Goal: Task Accomplishment & Management: Use online tool/utility

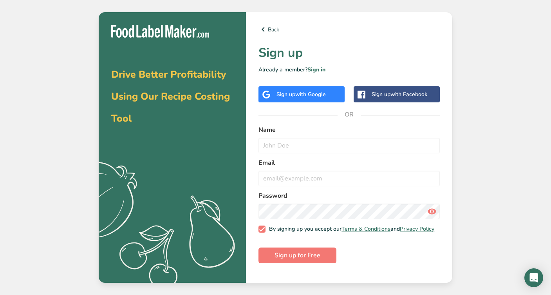
click at [309, 98] on div "Sign up with Google" at bounding box center [301, 94] width 86 height 16
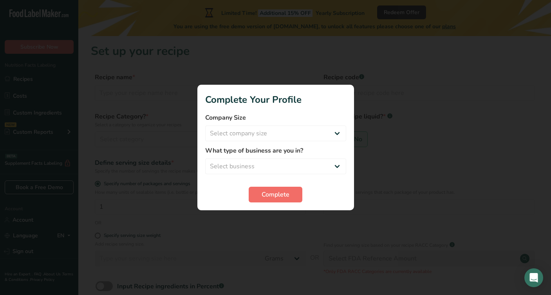
click at [283, 193] on span "Complete" at bounding box center [276, 194] width 28 height 9
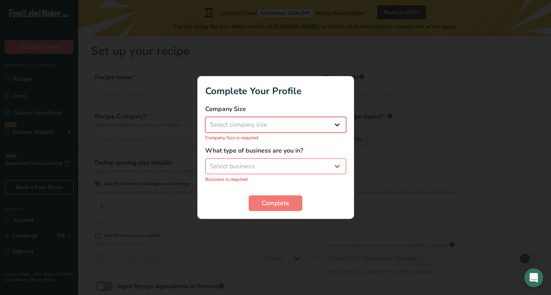
select select "1"
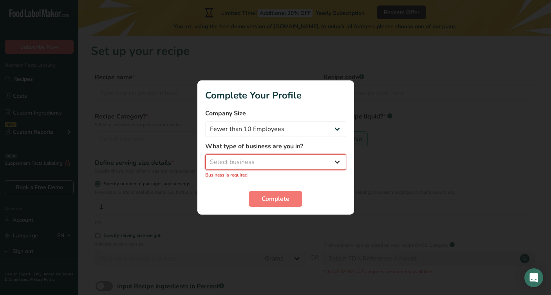
select select "3"
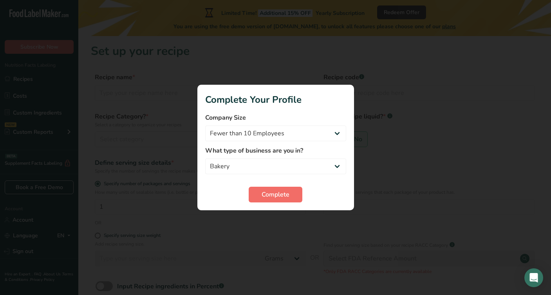
click at [274, 195] on span "Complete" at bounding box center [276, 194] width 28 height 9
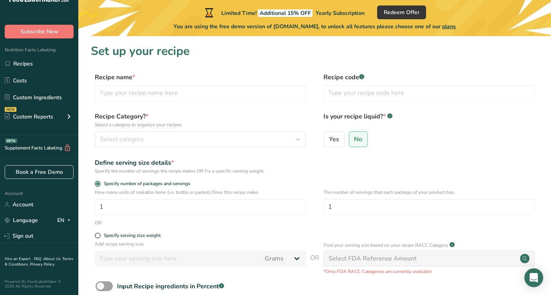
scroll to position [15, 0]
click at [22, 208] on link "Account" at bounding box center [39, 204] width 78 height 14
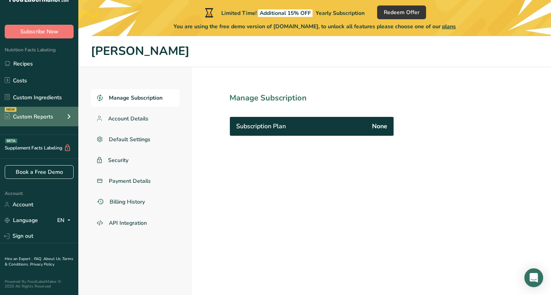
click at [66, 117] on icon at bounding box center [68, 116] width 9 height 14
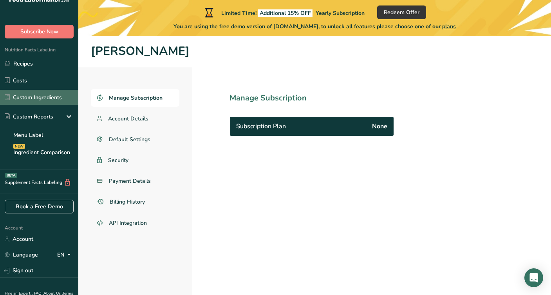
click at [41, 94] on link "Custom Ingredients" at bounding box center [39, 97] width 78 height 15
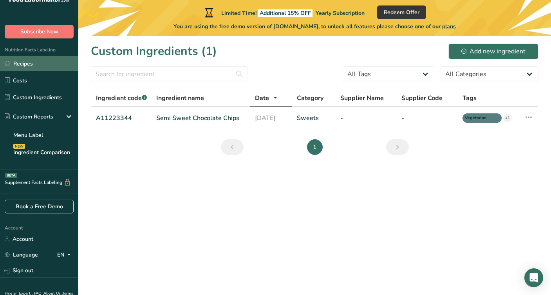
click at [33, 61] on link "Recipes" at bounding box center [39, 63] width 78 height 15
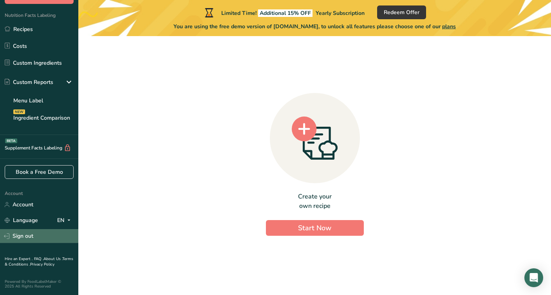
scroll to position [50, 0]
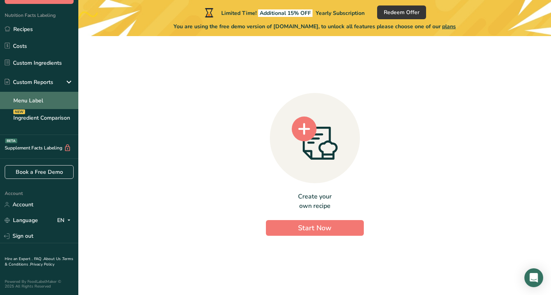
click at [31, 100] on link "Menu Label" at bounding box center [39, 100] width 78 height 17
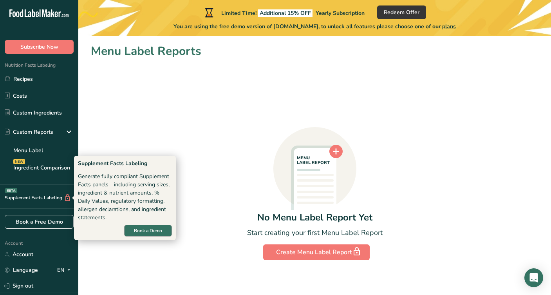
click at [140, 230] on span "Book a Demo" at bounding box center [148, 230] width 28 height 7
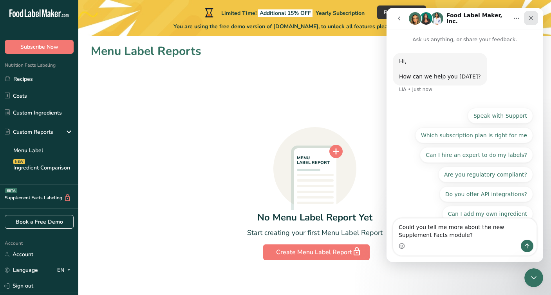
click at [531, 18] on icon "Close" at bounding box center [531, 18] width 4 height 4
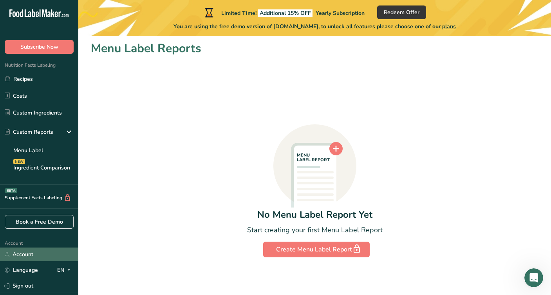
scroll to position [3, 0]
click at [10, 256] on link "Account" at bounding box center [39, 254] width 78 height 14
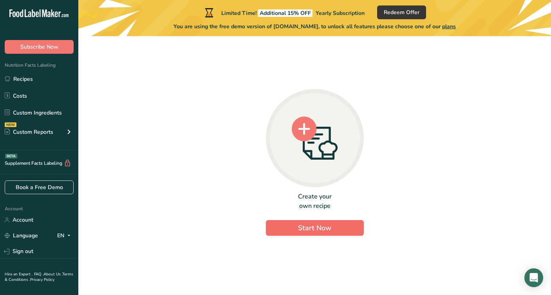
click at [308, 226] on span "Start Now" at bounding box center [314, 227] width 33 height 9
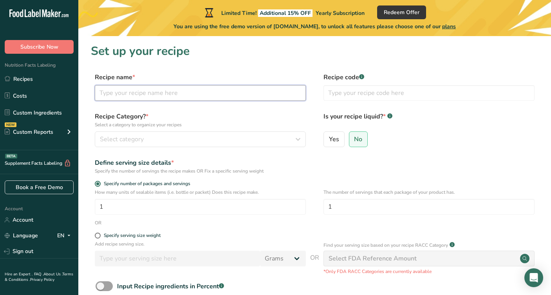
click at [166, 97] on input "text" at bounding box center [200, 93] width 211 height 16
type input "Gluten Free Dubai Bar"
click at [203, 139] on div "Select category" at bounding box center [198, 138] width 196 height 9
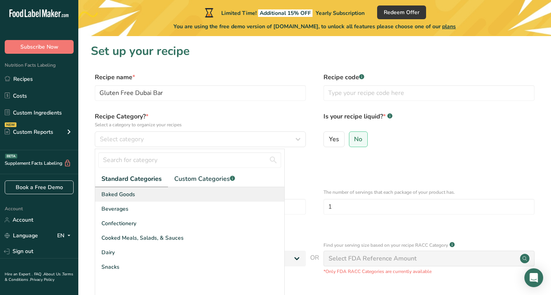
click at [140, 195] on div "Baked Goods" at bounding box center [189, 194] width 189 height 14
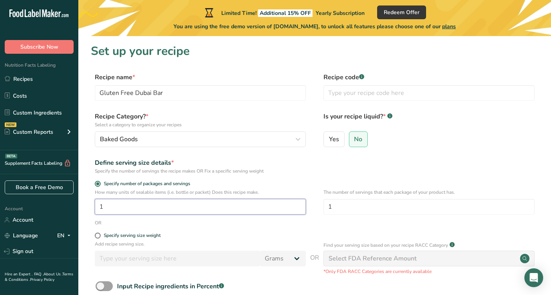
click at [155, 207] on input "1" at bounding box center [200, 207] width 211 height 16
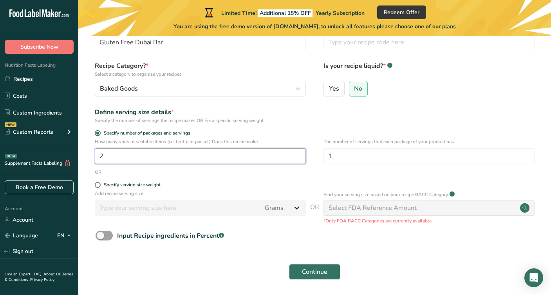
scroll to position [59, 0]
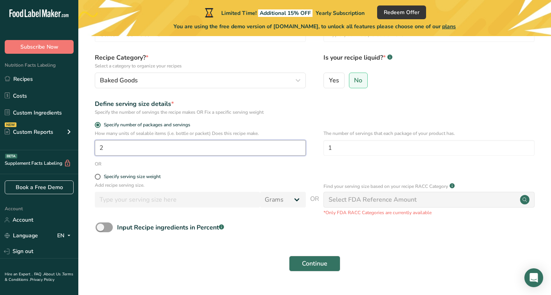
type input "1"
click at [364, 152] on input "1" at bounding box center [429, 148] width 211 height 16
type input "2"
click at [375, 244] on form "Recipe name * Gluten Free Dubai Bar Recipe code .a-a{fill:#347362;}.b-a{fill:#f…" at bounding box center [315, 145] width 448 height 262
click at [324, 269] on button "Continue" at bounding box center [314, 263] width 51 height 16
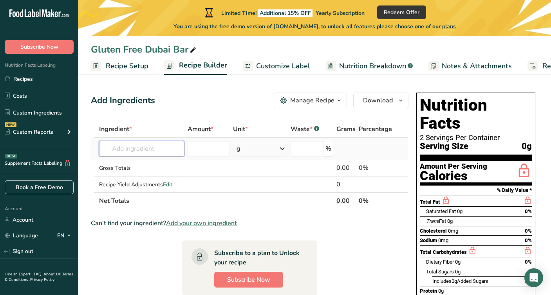
click at [118, 146] on input "text" at bounding box center [141, 149] width 85 height 16
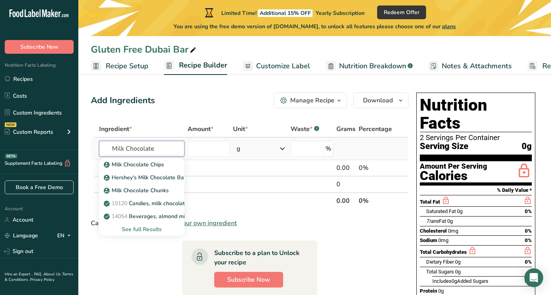
type input "Milk Chocolate"
click at [139, 226] on div "See full Results" at bounding box center [141, 229] width 73 height 8
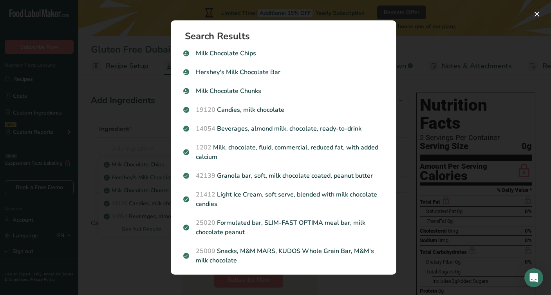
click at [113, 235] on div "Search results modal" at bounding box center [275, 147] width 551 height 295
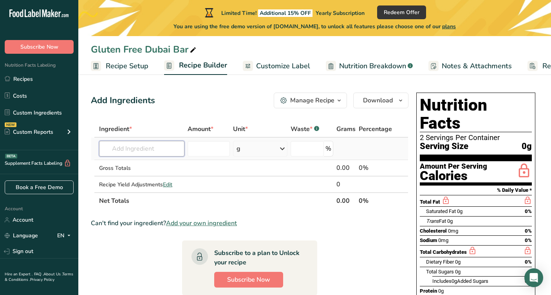
click at [130, 146] on input "text" at bounding box center [141, 149] width 85 height 16
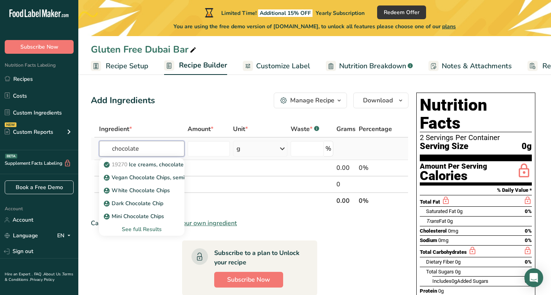
type input "chocolate"
click at [129, 227] on div "See full Results" at bounding box center [141, 229] width 73 height 8
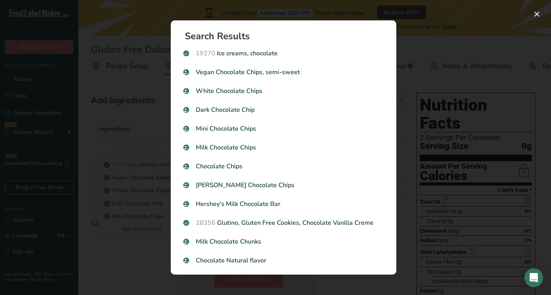
click at [140, 244] on div "Search results modal" at bounding box center [275, 147] width 551 height 295
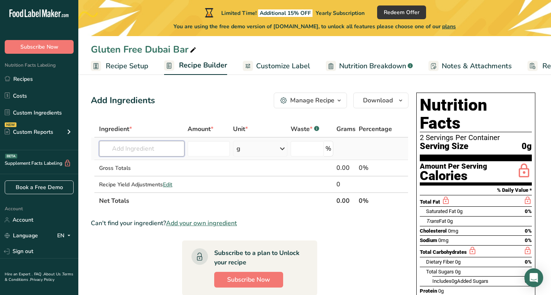
click at [158, 144] on input "text" at bounding box center [141, 149] width 85 height 16
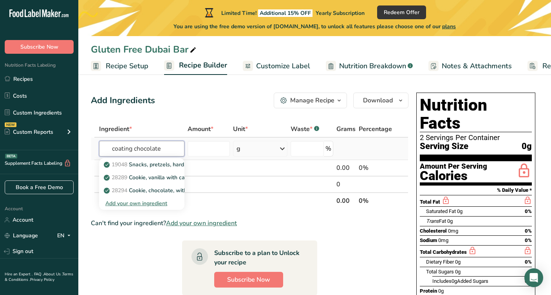
type input "coating chocolate"
click at [143, 202] on div "Add your own ingredient" at bounding box center [141, 203] width 73 height 8
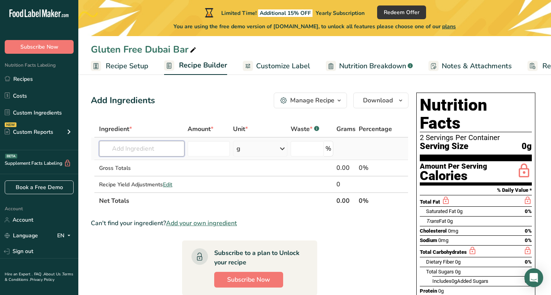
click at [141, 144] on input "text" at bounding box center [141, 149] width 85 height 16
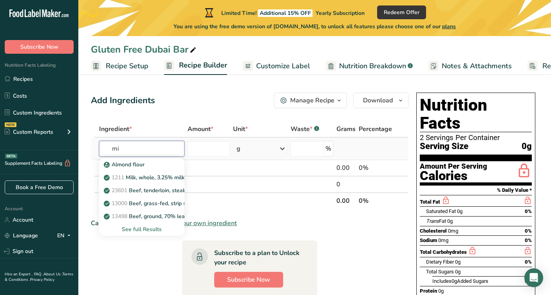
type input "m"
type input "c"
type input "chocolate"
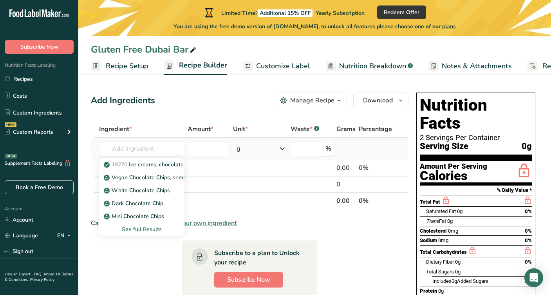
click at [141, 230] on div "See full Results" at bounding box center [141, 229] width 73 height 8
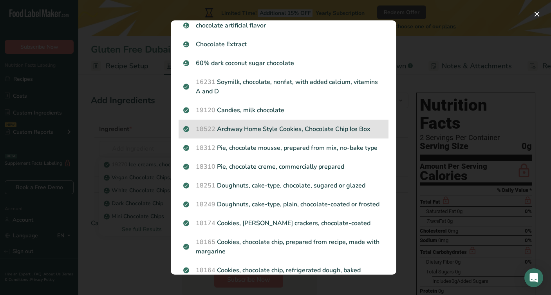
scroll to position [255, 0]
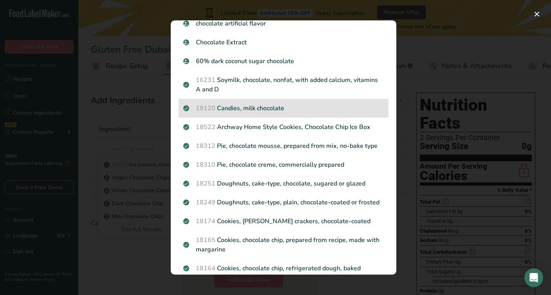
click at [262, 108] on p "19120 Candies, milk chocolate" at bounding box center [283, 107] width 201 height 9
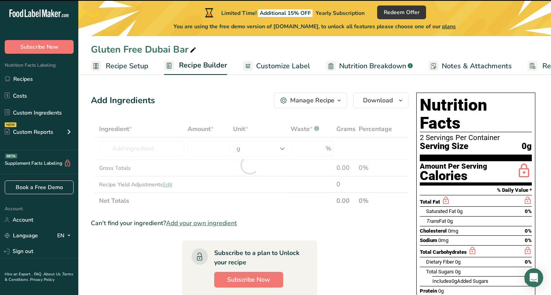
type input "0"
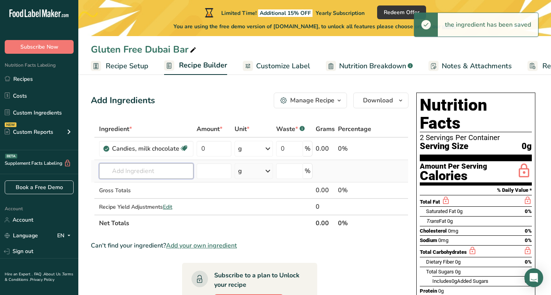
click at [141, 168] on input "text" at bounding box center [146, 171] width 94 height 16
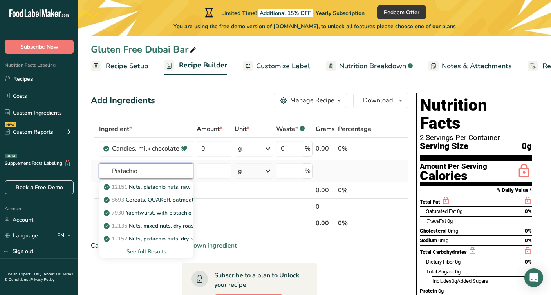
type input "Pistachio"
click at [147, 250] on div "See full Results" at bounding box center [146, 251] width 82 height 8
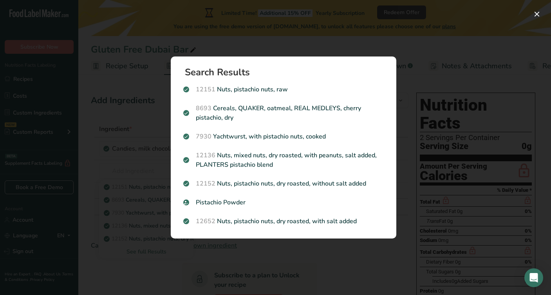
click at [334, 34] on div "Search results modal" at bounding box center [275, 147] width 551 height 295
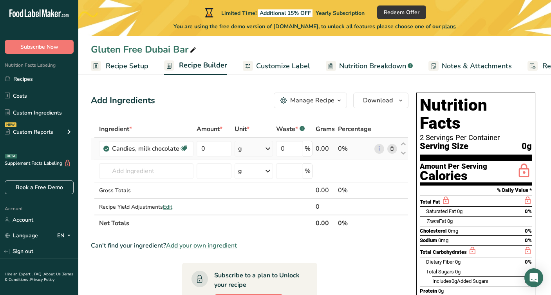
click at [394, 146] on icon at bounding box center [391, 149] width 5 height 8
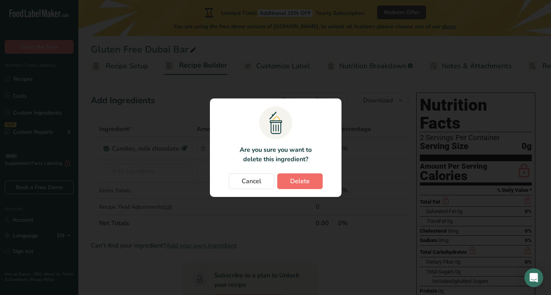
click at [305, 183] on span "Delete" at bounding box center [300, 180] width 20 height 9
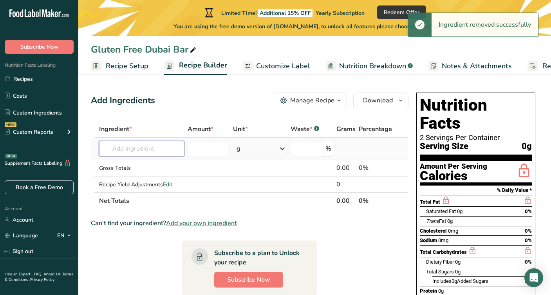
click at [132, 151] on input "text" at bounding box center [141, 149] width 85 height 16
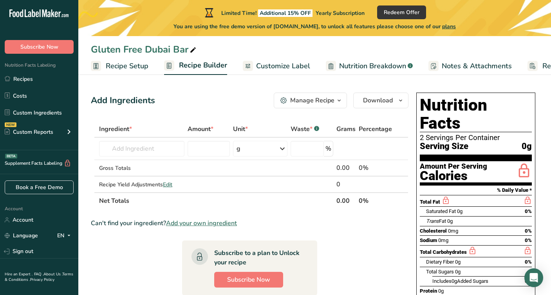
click at [227, 221] on span "Add your own ingredient" at bounding box center [201, 222] width 71 height 9
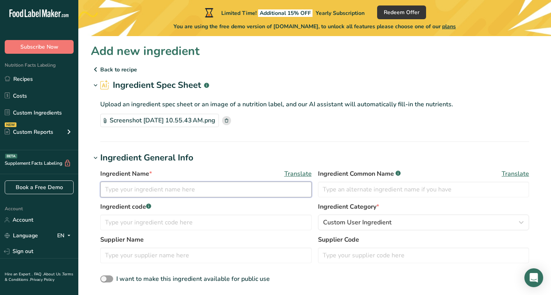
click at [202, 192] on input "text" at bounding box center [205, 189] width 211 height 16
type input "Milk Chocolate"
click at [259, 138] on section "Ingredient Spec Sheet .a-a{fill:#347362;}.b-a{fill:#fff;} Upload an ingredient …" at bounding box center [315, 110] width 448 height 63
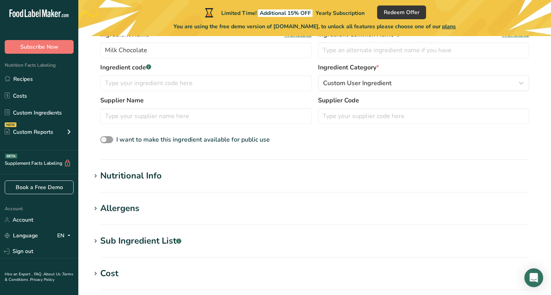
scroll to position [152, 0]
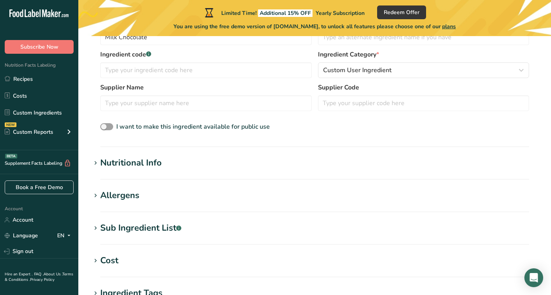
click at [251, 154] on section "Add new ingredient Back to recipe Ingredient Spec Sheet .a-a{fill:#347362;}.b-a…" at bounding box center [314, 164] width 473 height 560
click at [148, 161] on div "Nutritional Info" at bounding box center [130, 162] width 61 height 13
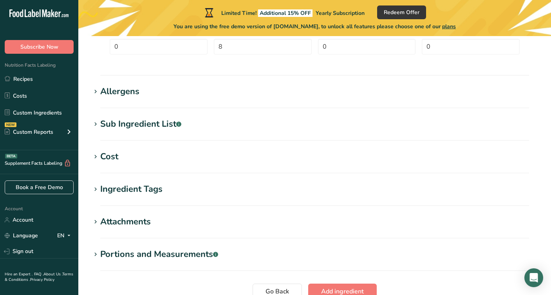
scroll to position [439, 0]
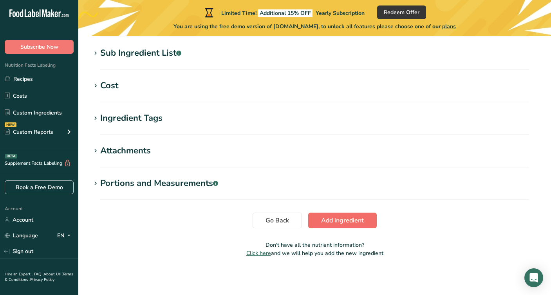
click at [343, 218] on span "Add ingredient" at bounding box center [342, 219] width 43 height 9
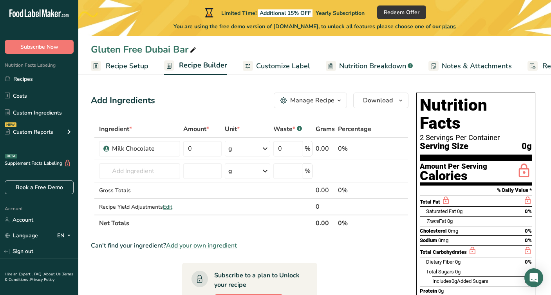
scroll to position [0, 0]
click at [209, 242] on span "Add your own ingredient" at bounding box center [201, 244] width 71 height 9
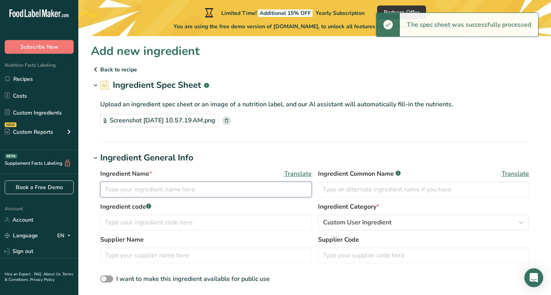
click at [232, 184] on input "text" at bounding box center [205, 189] width 211 height 16
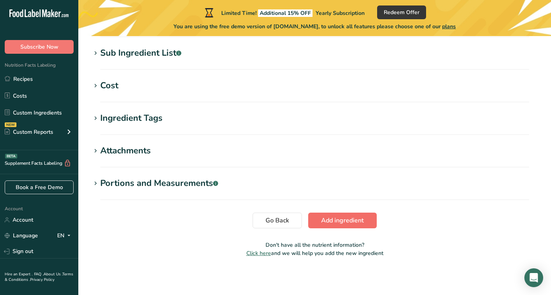
type input "Pistachio Cream"
click at [354, 215] on button "Add ingredient" at bounding box center [342, 220] width 69 height 16
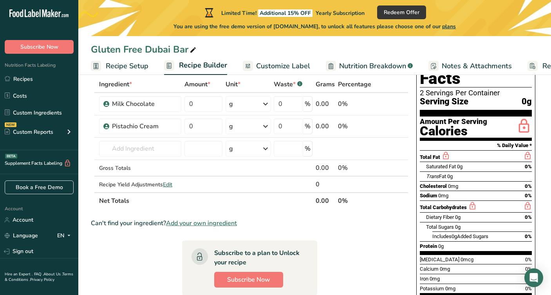
scroll to position [45, 0]
click at [207, 224] on span "Add your own ingredient" at bounding box center [201, 222] width 71 height 9
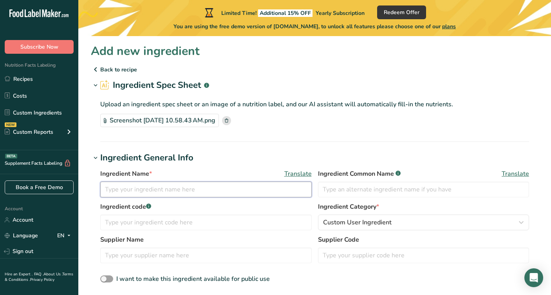
click at [217, 192] on input "text" at bounding box center [205, 189] width 211 height 16
type input "Rice Noodles"
click at [304, 136] on section "Ingredient Spec Sheet .a-a{fill:#347362;}.b-a{fill:#fff;} Upload an ingredient …" at bounding box center [315, 110] width 448 height 63
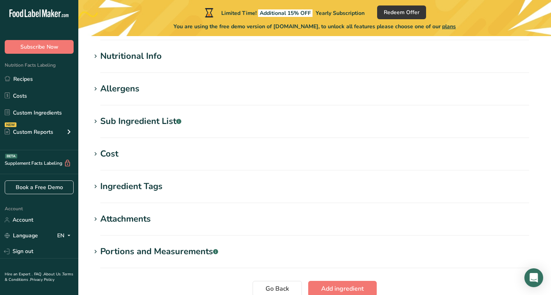
scroll to position [264, 0]
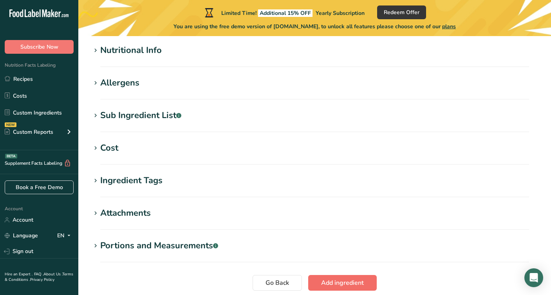
click at [347, 279] on span "Add ingredient" at bounding box center [342, 282] width 43 height 9
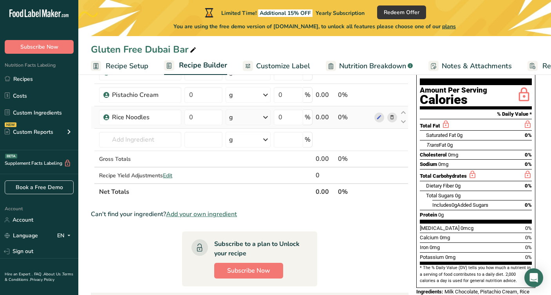
scroll to position [76, 0]
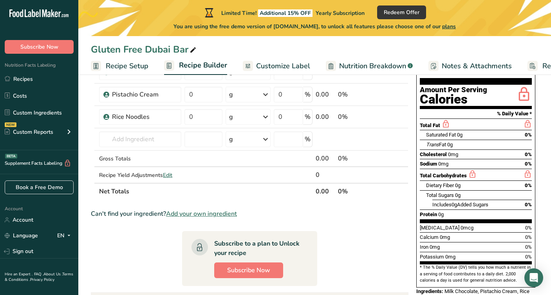
click at [218, 214] on span "Add your own ingredient" at bounding box center [201, 213] width 71 height 9
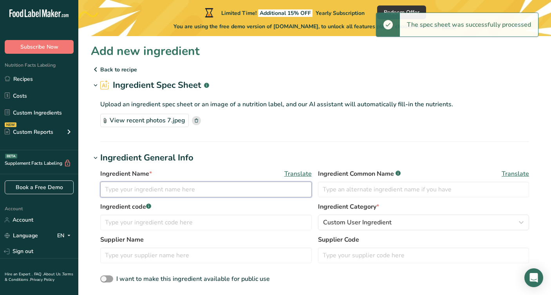
click at [159, 187] on input "text" at bounding box center [205, 189] width 211 height 16
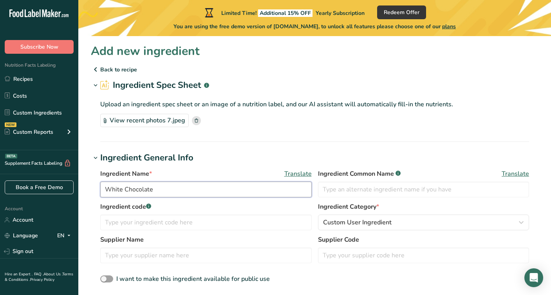
type input "White Chocolate"
click at [325, 141] on section "Ingredient Spec Sheet .a-a{fill:#347362;}.b-a{fill:#fff;} Upload an ingredient …" at bounding box center [315, 110] width 448 height 63
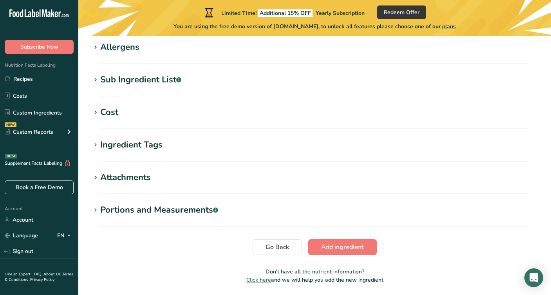
scroll to position [301, 0]
click at [343, 246] on span "Add ingredient" at bounding box center [342, 245] width 43 height 9
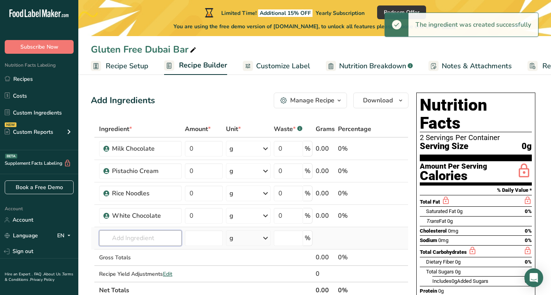
click at [148, 235] on input "text" at bounding box center [140, 238] width 83 height 16
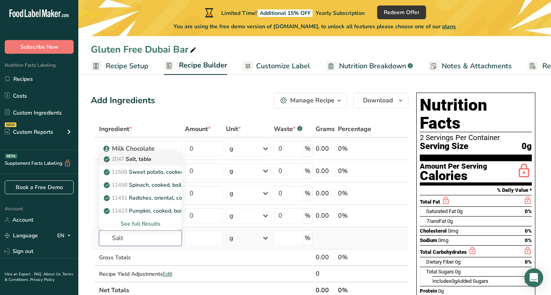
type input "Salt"
click at [148, 159] on p "2047 Salt, table" at bounding box center [128, 159] width 46 height 8
type input "Salt, table"
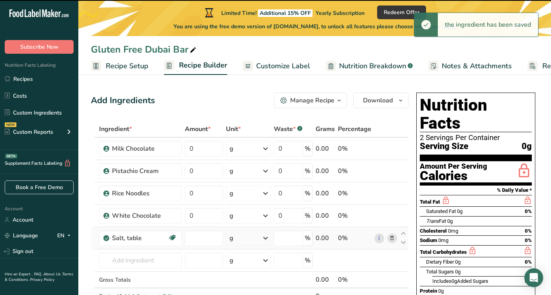
type input "0"
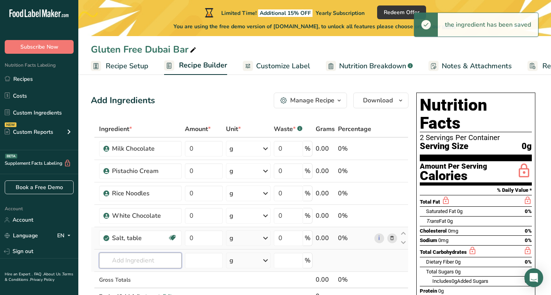
click at [127, 261] on input "text" at bounding box center [140, 260] width 83 height 16
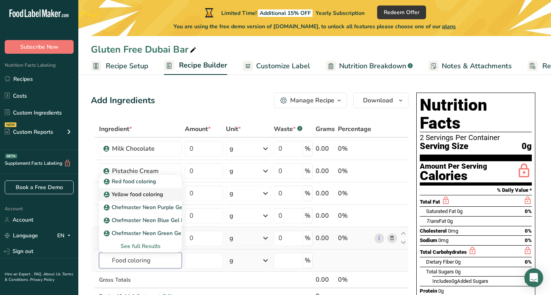
type input "Food coloring"
click at [148, 194] on p "Yellow food coloring" at bounding box center [134, 194] width 58 height 8
type input "Yellow food coloring"
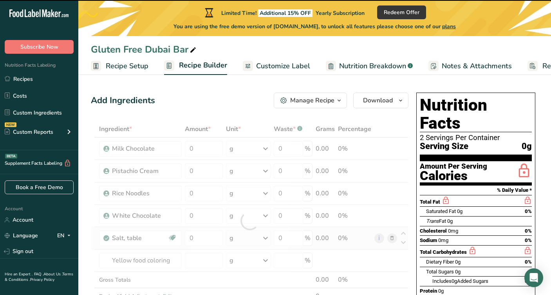
type input "0"
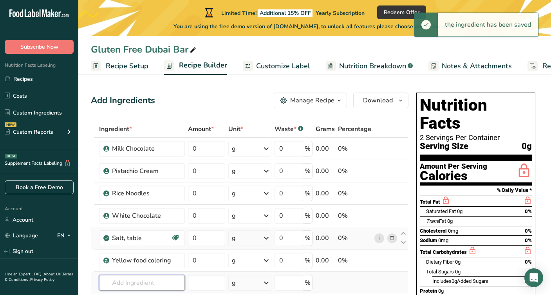
click at [130, 281] on input "text" at bounding box center [142, 283] width 86 height 16
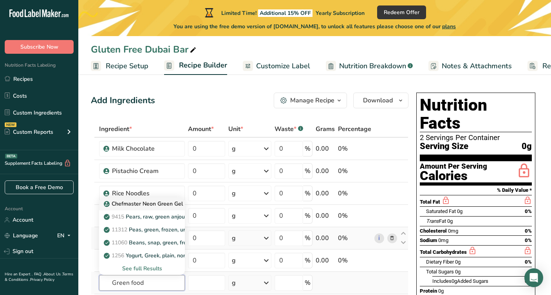
type input "Green food"
click at [162, 208] on link "Chefmaster Neon Green Gel Food Color" at bounding box center [142, 203] width 86 height 13
type input "Chefmaster Neon Green Gel Food Color"
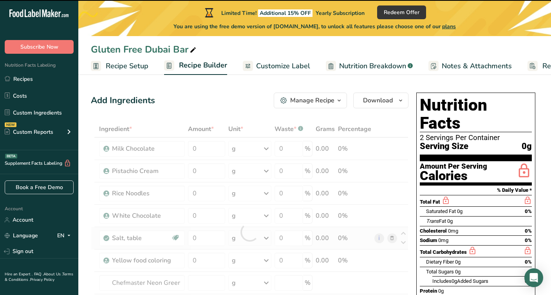
type input "0"
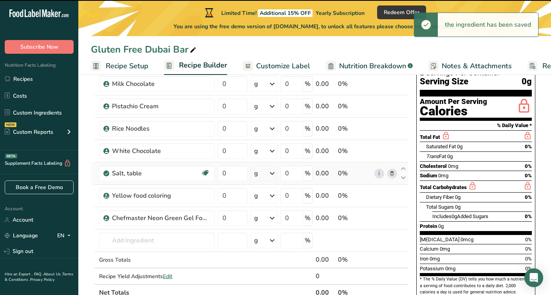
scroll to position [66, 0]
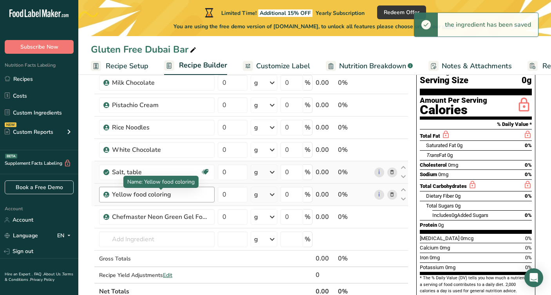
click at [145, 190] on div "Yellow food coloring" at bounding box center [161, 194] width 98 height 9
click at [150, 192] on div "Yellow food coloring" at bounding box center [161, 194] width 98 height 9
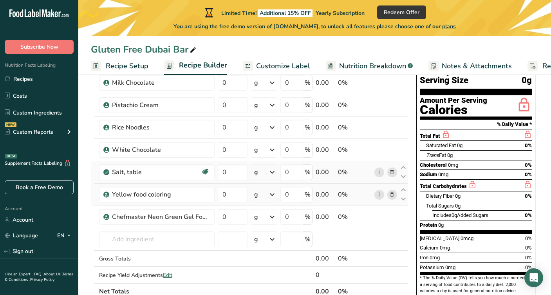
click at [390, 195] on icon at bounding box center [391, 194] width 5 height 8
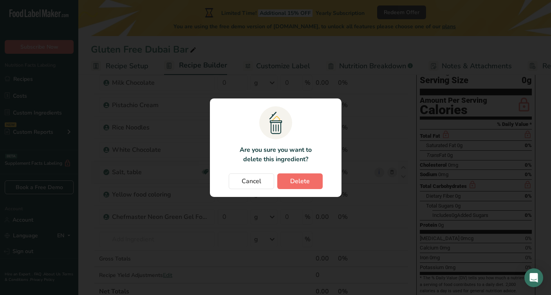
click at [314, 177] on button "Delete" at bounding box center [299, 181] width 45 height 16
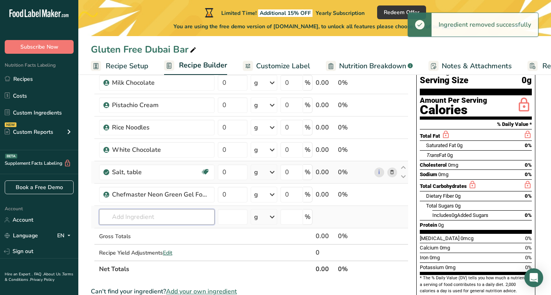
click at [150, 213] on input "text" at bounding box center [157, 217] width 116 height 16
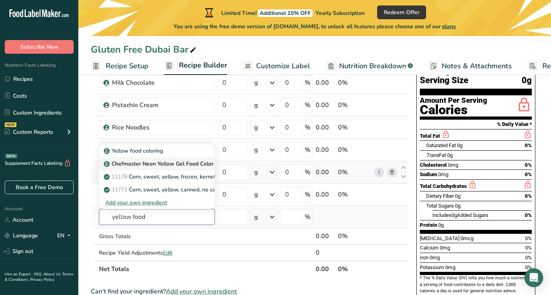
type input "yellow food"
click at [176, 165] on p "Chefmaster Neon Yellow Gel Food Color" at bounding box center [159, 163] width 108 height 8
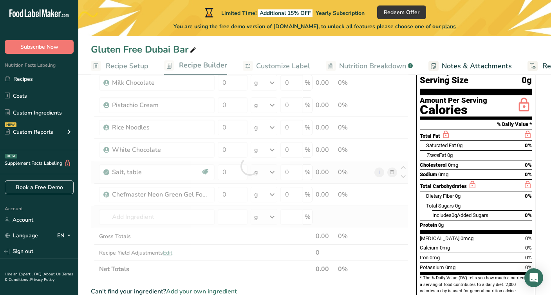
type input "Chefmaster Neon Yellow Gel Food Color"
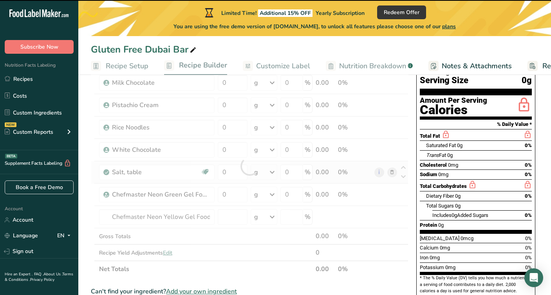
type input "0"
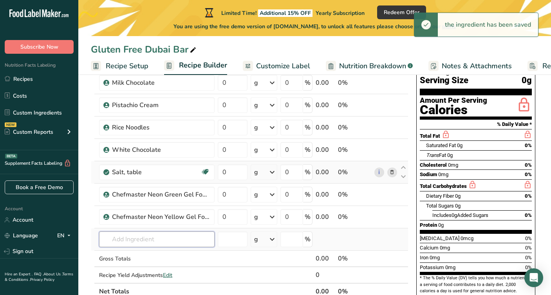
click at [128, 240] on input "text" at bounding box center [157, 239] width 116 height 16
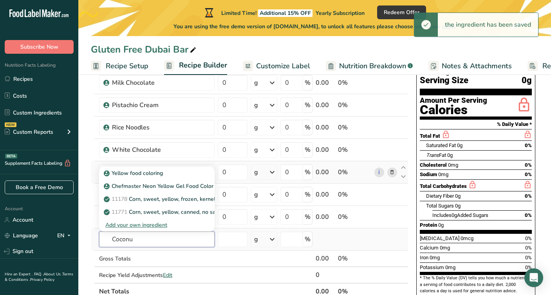
type input "Coconut"
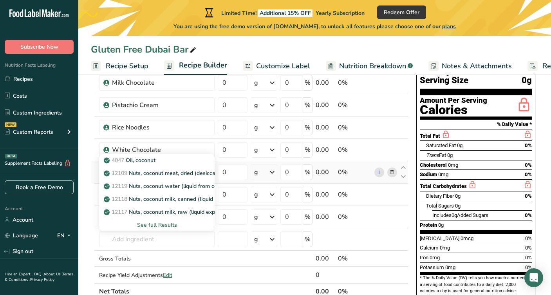
click at [83, 254] on section "Add Ingredients Manage Recipe Delete Recipe Duplicate Recipe Scale Recipe Save …" at bounding box center [314, 272] width 473 height 522
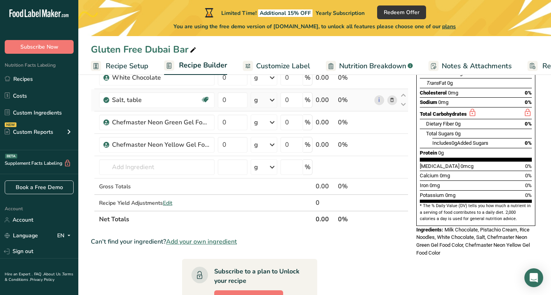
scroll to position [139, 0]
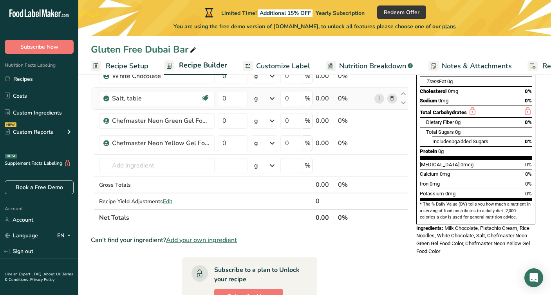
click at [203, 240] on span "Add your own ingredient" at bounding box center [201, 239] width 71 height 9
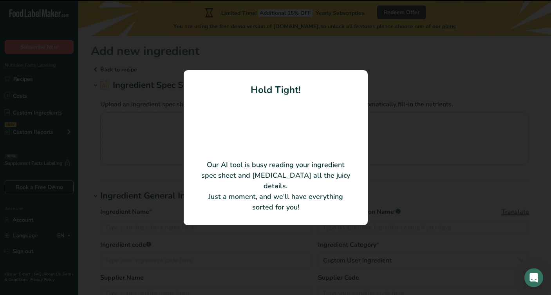
type input "Refined Coconut Oil"
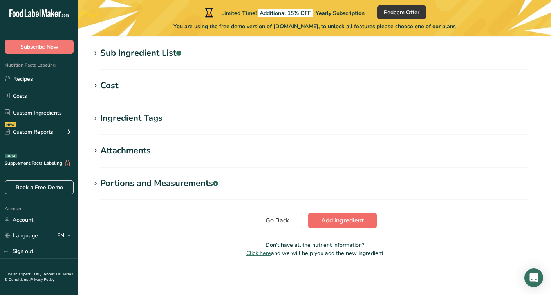
click at [367, 224] on button "Add ingredient" at bounding box center [342, 220] width 69 height 16
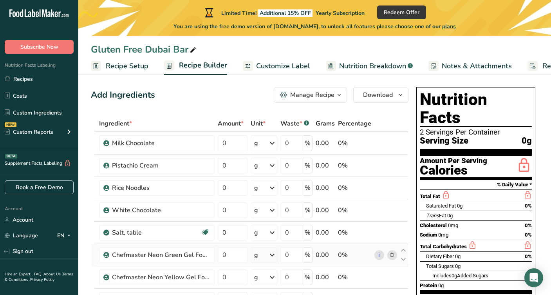
scroll to position [5, 0]
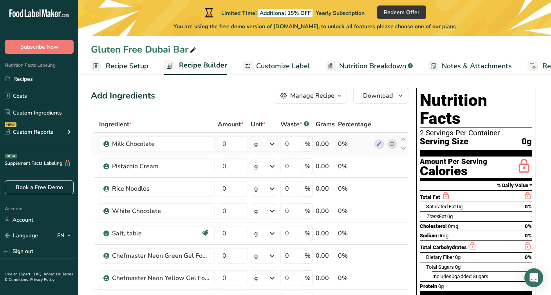
click at [270, 147] on icon at bounding box center [271, 144] width 9 height 14
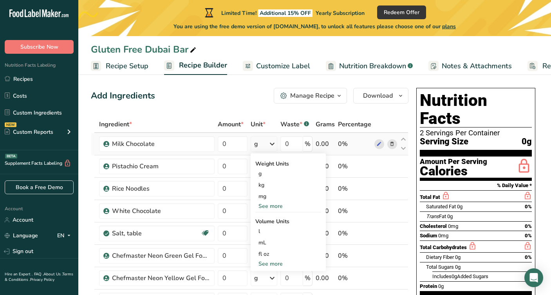
click at [271, 207] on div "See more" at bounding box center [288, 206] width 66 height 8
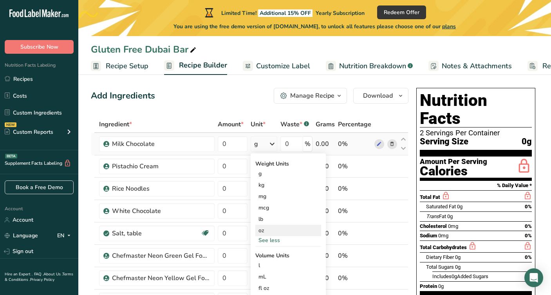
click at [265, 230] on div "oz" at bounding box center [288, 229] width 66 height 11
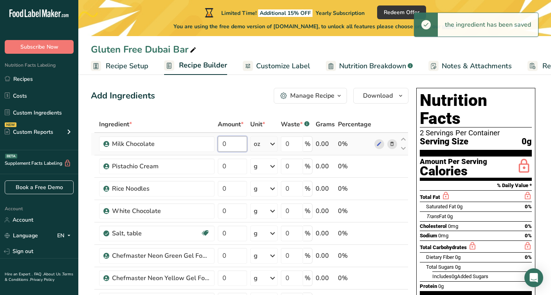
click at [232, 143] on input "0" at bounding box center [232, 144] width 29 height 16
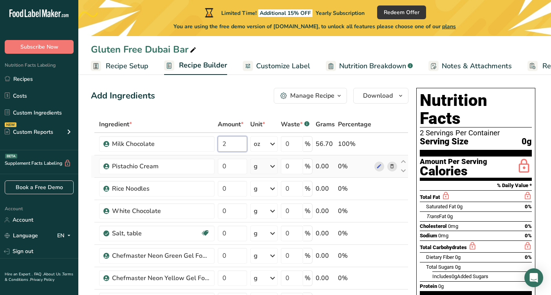
type input "2"
click at [264, 164] on div "Ingredient * Amount * Unit * Waste * .a-a{fill:#347362;}.b-a{fill:#fff;} Grams …" at bounding box center [250, 249] width 318 height 267
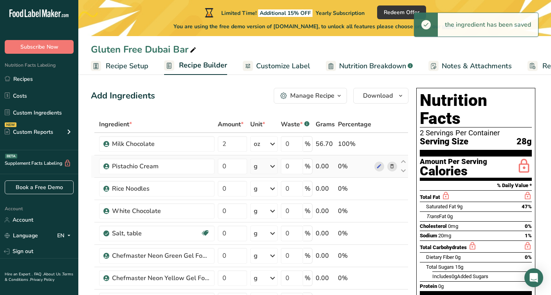
click at [273, 168] on icon at bounding box center [272, 166] width 9 height 14
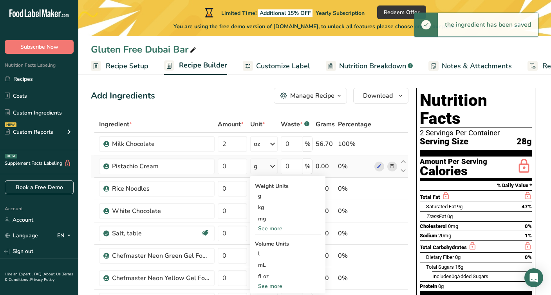
click at [265, 228] on div "See more" at bounding box center [288, 228] width 66 height 8
click at [262, 253] on div "oz" at bounding box center [288, 252] width 66 height 11
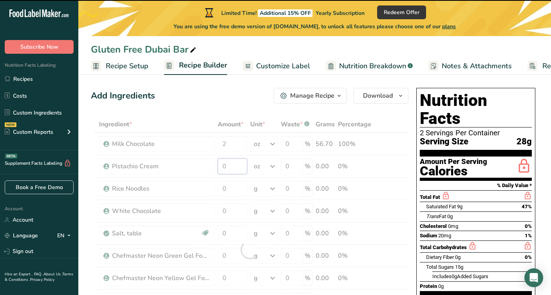
click at [239, 164] on input "0" at bounding box center [232, 166] width 29 height 16
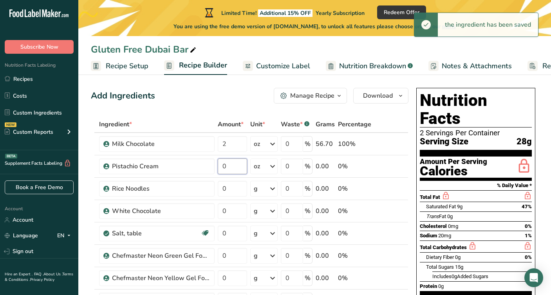
click at [239, 164] on input "0" at bounding box center [232, 166] width 29 height 16
type input "1"
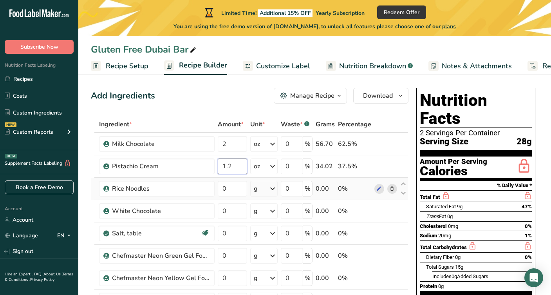
type input "1.2"
click at [264, 197] on div "Ingredient * Amount * Unit * Waste * .a-a{fill:#347362;}.b-a{fill:#fff;} Grams …" at bounding box center [250, 249] width 318 height 267
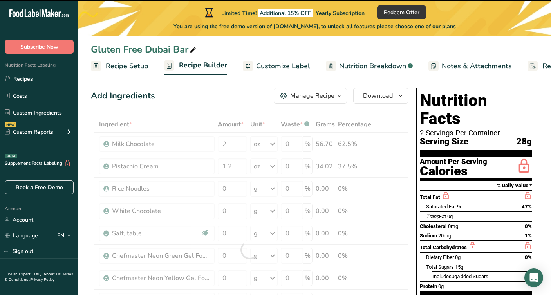
click at [266, 187] on div at bounding box center [250, 249] width 318 height 267
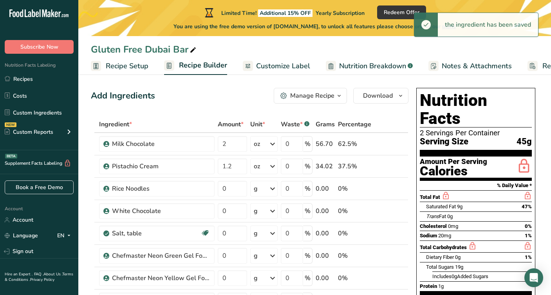
click at [266, 187] on div "g" at bounding box center [263, 189] width 27 height 16
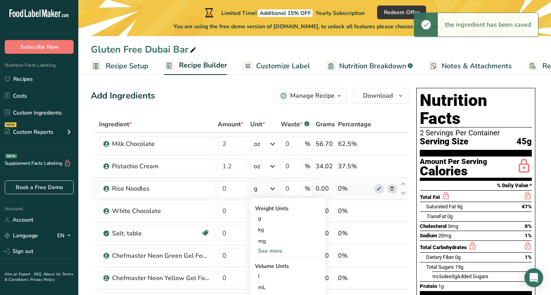
click at [263, 250] on div "See more" at bounding box center [288, 250] width 66 height 8
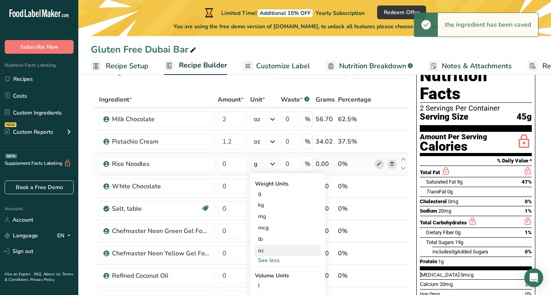
scroll to position [30, 0]
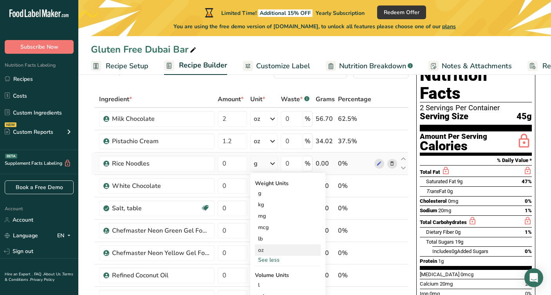
click at [263, 254] on div "oz" at bounding box center [288, 249] width 66 height 11
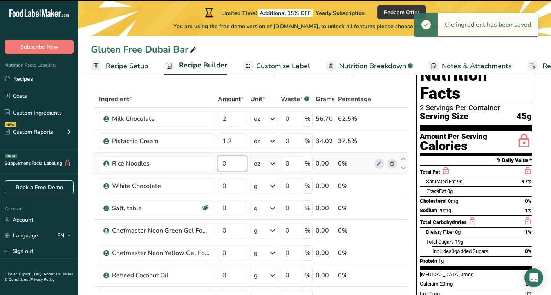
click at [236, 164] on input "0" at bounding box center [232, 163] width 29 height 16
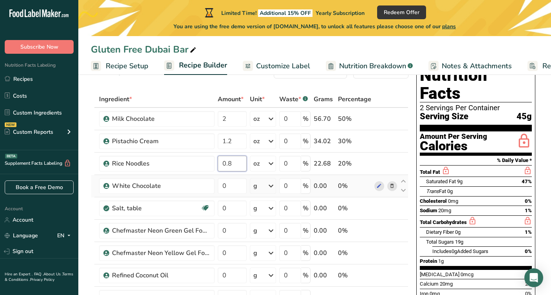
type input "0.8"
click at [261, 186] on div "Ingredient * Amount * Unit * Waste * .a-a{fill:#347362;}.b-a{fill:#fff;} Grams …" at bounding box center [250, 224] width 318 height 267
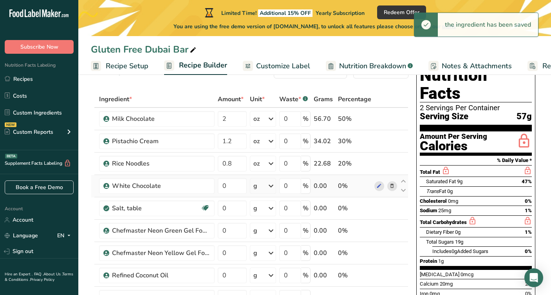
click at [259, 183] on div "g" at bounding box center [263, 186] width 26 height 16
click at [260, 252] on div "Weight Units g kg mg See more Volume Units l Volume units require a density con…" at bounding box center [287, 253] width 75 height 117
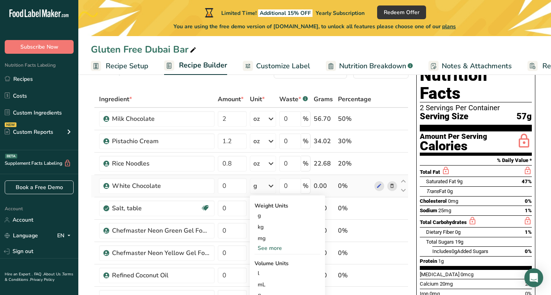
click at [262, 251] on div "See more" at bounding box center [288, 248] width 66 height 8
click at [263, 270] on div "oz" at bounding box center [288, 271] width 66 height 11
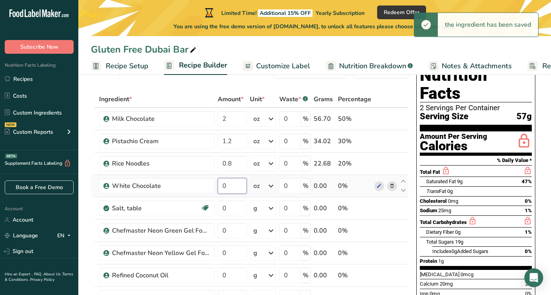
click at [235, 186] on input "0" at bounding box center [232, 186] width 29 height 16
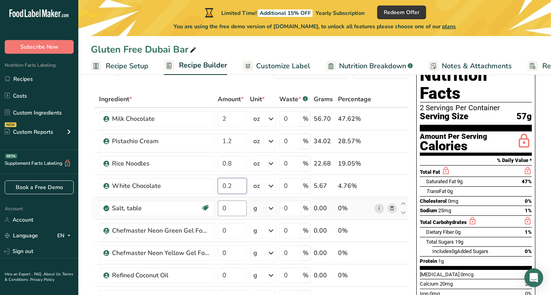
type input "0.2"
click at [240, 208] on div "Ingredient * Amount * Unit * Waste * .a-a{fill:#347362;}.b-a{fill:#fff;} Grams …" at bounding box center [250, 224] width 318 height 267
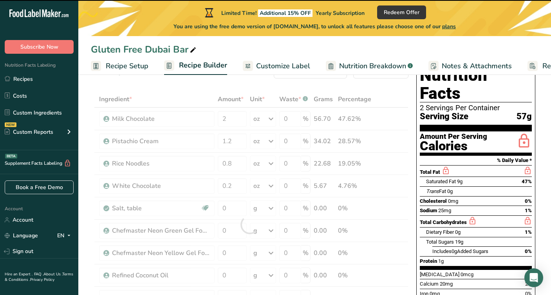
click at [260, 211] on div at bounding box center [250, 224] width 318 height 267
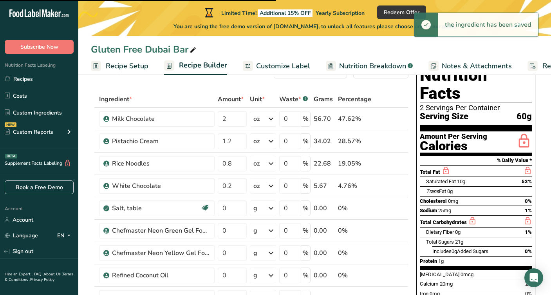
click at [260, 211] on div "g" at bounding box center [263, 208] width 26 height 16
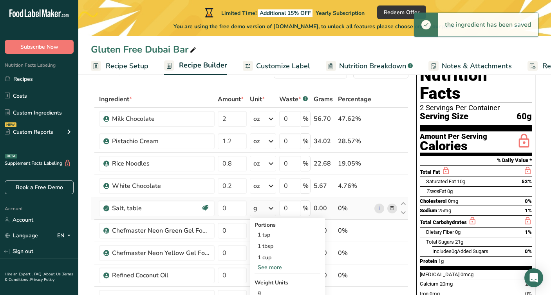
click at [264, 266] on div "See more" at bounding box center [288, 267] width 66 height 8
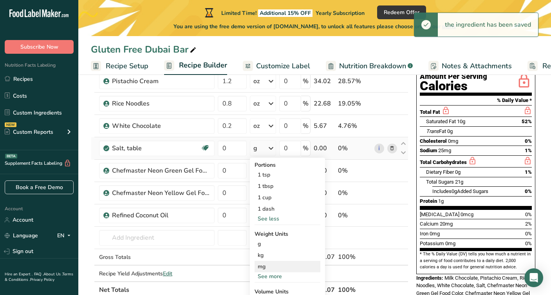
scroll to position [94, 0]
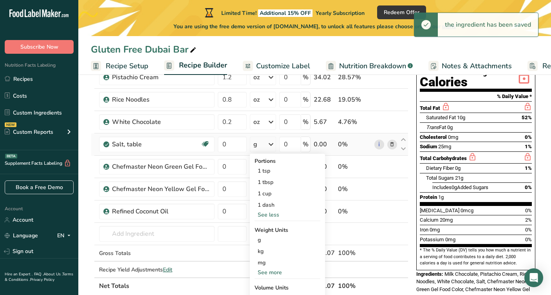
click at [265, 272] on div "See more" at bounding box center [288, 272] width 66 height 8
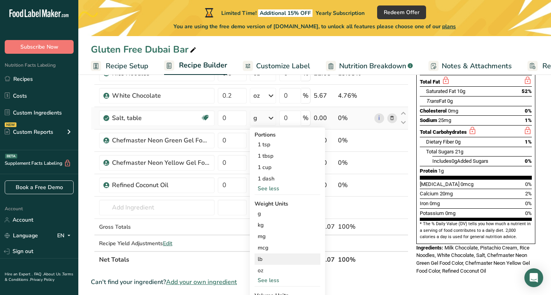
scroll to position [120, 0]
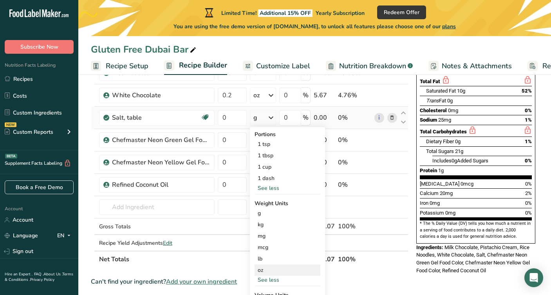
click at [262, 270] on div "oz" at bounding box center [288, 269] width 66 height 11
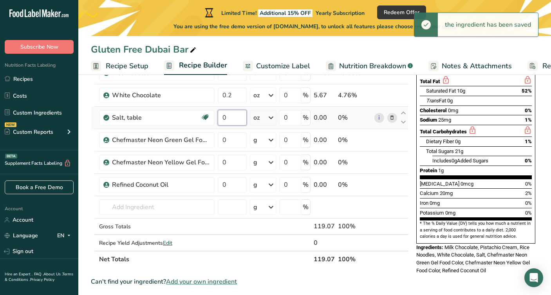
click at [238, 113] on input "0" at bounding box center [232, 118] width 29 height 16
type input "0.1"
click at [267, 139] on div "Ingredient * Amount * Unit * Waste * .a-a{fill:#347362;}.b-a{fill:#fff;} Grams …" at bounding box center [250, 133] width 318 height 267
click at [264, 139] on div "g" at bounding box center [263, 140] width 26 height 16
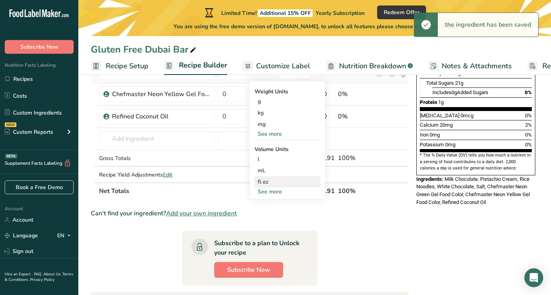
scroll to position [189, 0]
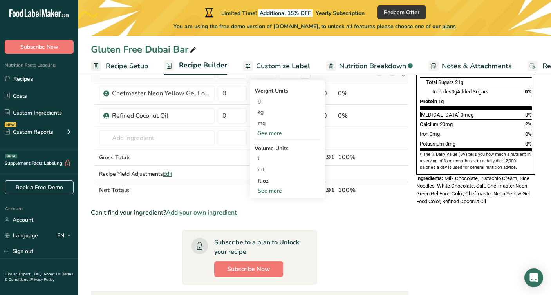
click at [273, 192] on div "See more" at bounding box center [288, 190] width 66 height 8
click at [272, 136] on div "See more" at bounding box center [288, 133] width 66 height 8
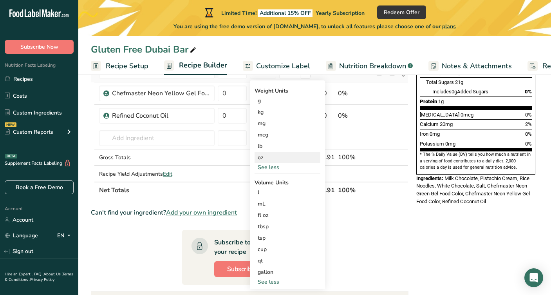
click at [266, 158] on div "oz" at bounding box center [288, 157] width 66 height 11
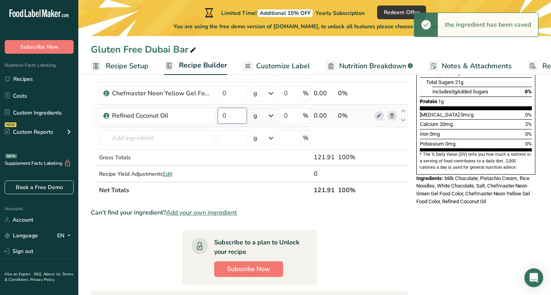
click at [234, 116] on input "0" at bounding box center [232, 116] width 29 height 16
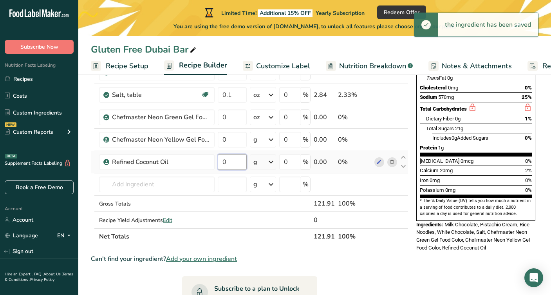
scroll to position [142, 0]
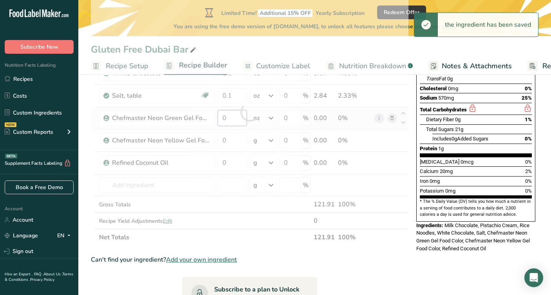
click at [234, 116] on div "Ingredient * Amount * Unit * Waste * .a-a{fill:#347362;}.b-a{fill:#fff;} Grams …" at bounding box center [250, 111] width 318 height 267
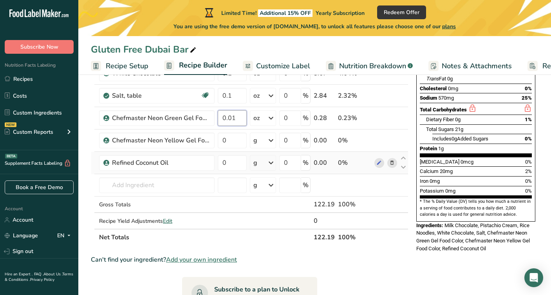
type input "0.01"
click at [261, 162] on div "Ingredient * Amount * Unit * Waste * .a-a{fill:#347362;}.b-a{fill:#fff;} Grams …" at bounding box center [250, 111] width 318 height 267
click at [394, 163] on icon at bounding box center [391, 163] width 5 height 8
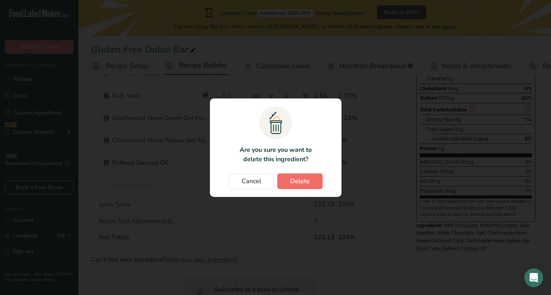
click at [295, 179] on span "Delete" at bounding box center [300, 180] width 20 height 9
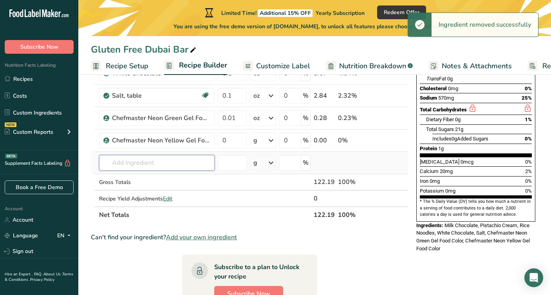
click at [139, 165] on input "text" at bounding box center [157, 163] width 116 height 16
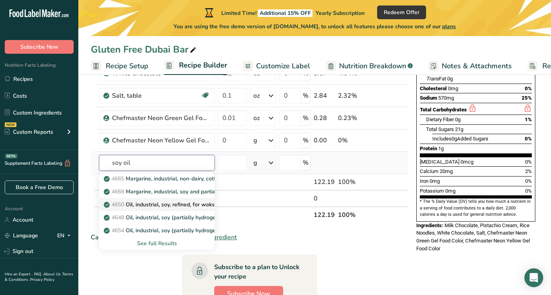
type input "soy oil"
click at [145, 206] on p "4650 Oil, industrial, soy, refined, for woks and light frying" at bounding box center [179, 204] width 148 height 8
type input "Oil, industrial, soy, refined, for woks and light frying"
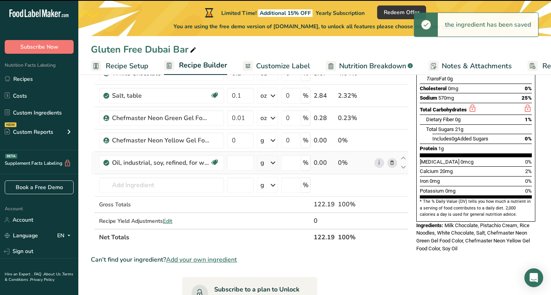
type input "0"
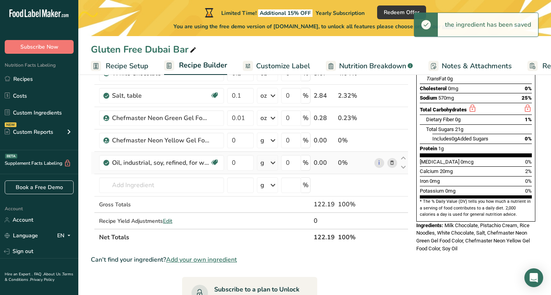
click at [265, 161] on div "g" at bounding box center [267, 163] width 21 height 16
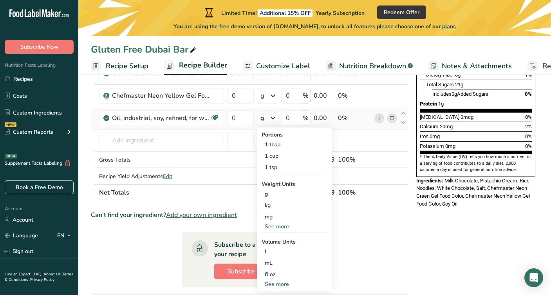
scroll to position [188, 0]
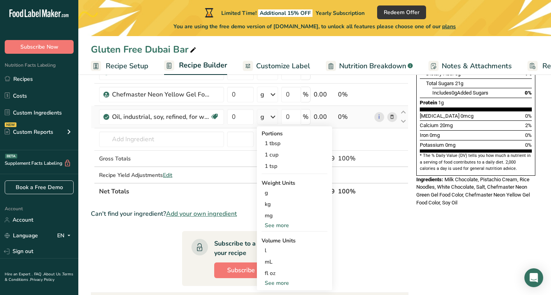
click at [286, 223] on div "See more" at bounding box center [295, 225] width 66 height 8
click at [269, 251] on div "oz" at bounding box center [295, 249] width 66 height 11
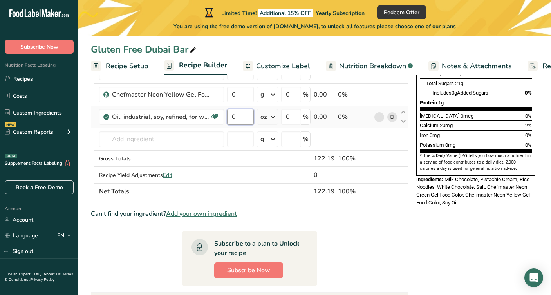
click at [248, 121] on input "0" at bounding box center [240, 117] width 27 height 16
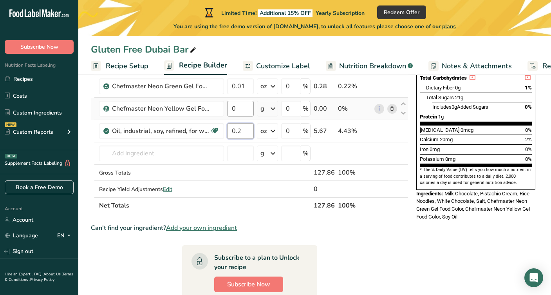
type input "0.2"
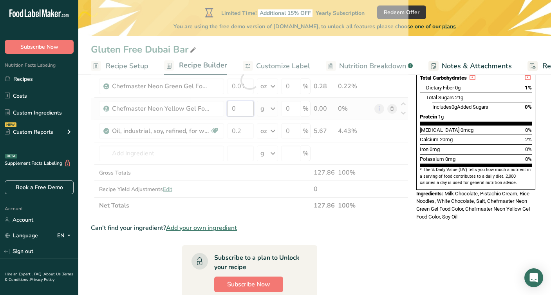
click at [238, 101] on div "Ingredient * Amount * Unit * Waste * .a-a{fill:#347362;}.b-a{fill:#fff;} Grams …" at bounding box center [250, 80] width 318 height 267
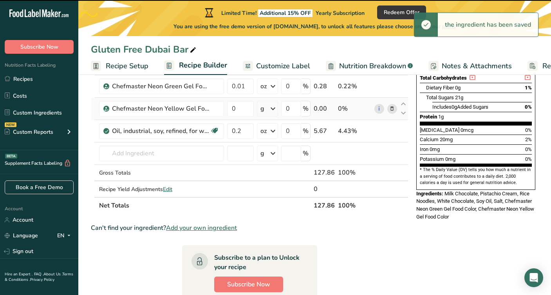
click at [266, 110] on div "Ingredient * Amount * Unit * Waste * .a-a{fill:#347362;}.b-a{fill:#fff;} Grams …" at bounding box center [250, 80] width 318 height 267
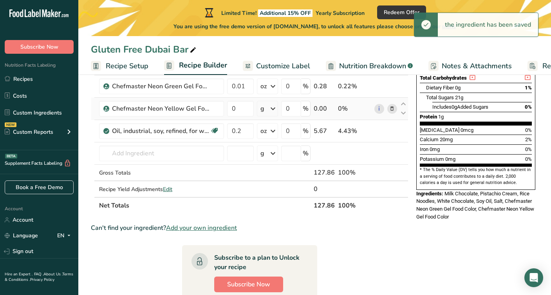
click at [269, 109] on icon at bounding box center [272, 108] width 9 height 14
click at [273, 172] on div "See more" at bounding box center [295, 170] width 66 height 8
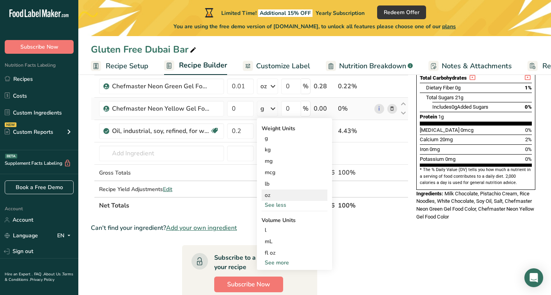
click at [269, 199] on div "oz" at bounding box center [295, 194] width 66 height 11
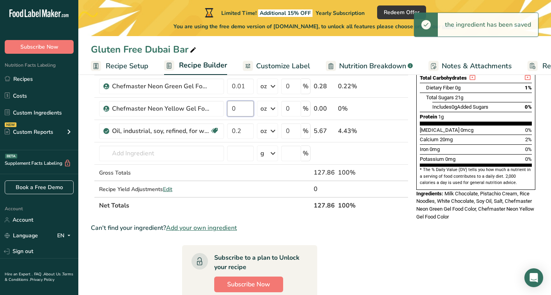
click at [244, 110] on input "0" at bounding box center [240, 109] width 27 height 16
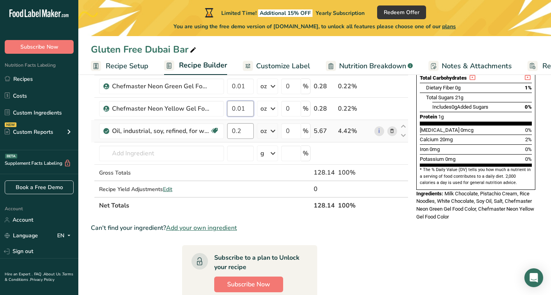
type input "0.01"
click at [251, 131] on div "Ingredient * Amount * Unit * Waste * .a-a{fill:#347362;}.b-a{fill:#fff;} Grams …" at bounding box center [250, 80] width 318 height 267
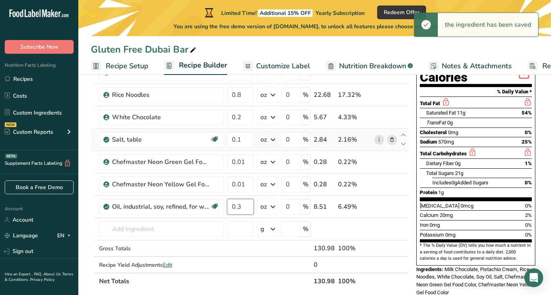
scroll to position [102, 0]
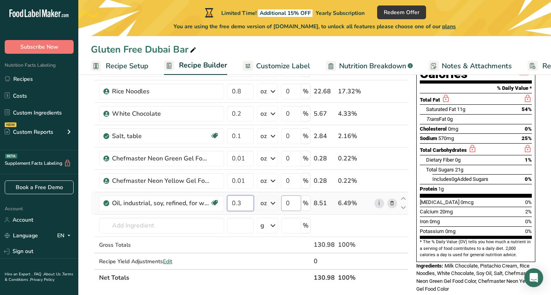
type input "0.3"
click at [294, 206] on div "Ingredient * Amount * Unit * Waste * .a-a{fill:#347362;}.b-a{fill:#fff;} Grams …" at bounding box center [250, 152] width 318 height 267
type input "5"
click at [406, 267] on div "Ingredient * Amount * Unit * Waste * .a-a{fill:#347362;}.b-a{fill:#fff;} Grams …" at bounding box center [250, 152] width 318 height 267
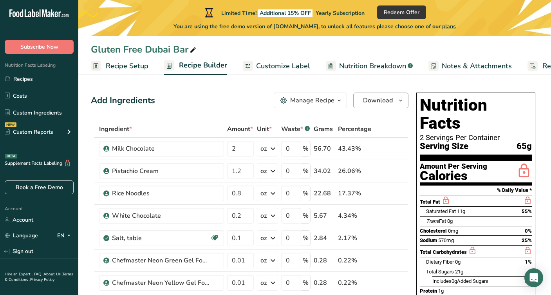
scroll to position [0, 0]
click at [384, 101] on span "Download" at bounding box center [378, 100] width 30 height 9
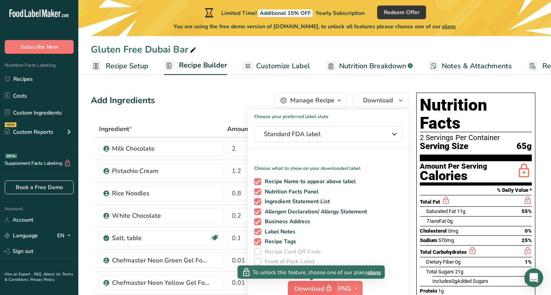
click at [317, 287] on span "Download" at bounding box center [314, 288] width 39 height 10
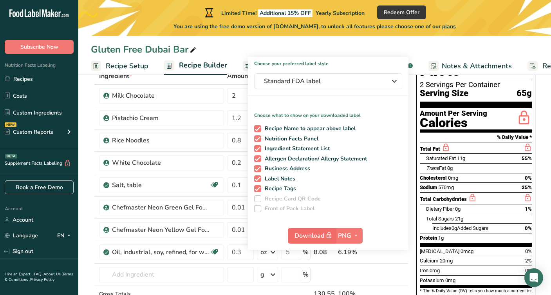
scroll to position [53, 0]
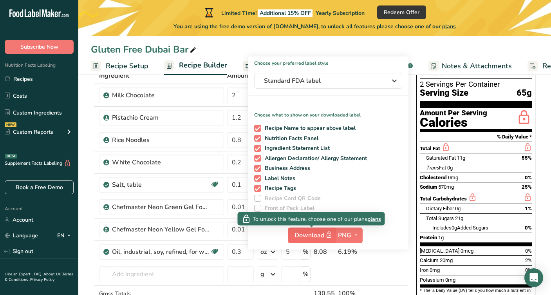
click at [329, 237] on icon "button" at bounding box center [328, 234] width 7 height 11
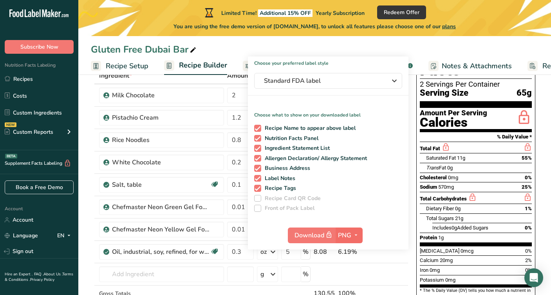
click at [355, 232] on icon "button" at bounding box center [356, 235] width 6 height 10
click at [380, 215] on div "Choose your preferred label style Standard FDA label Standard FDA label The mos…" at bounding box center [328, 152] width 161 height 193
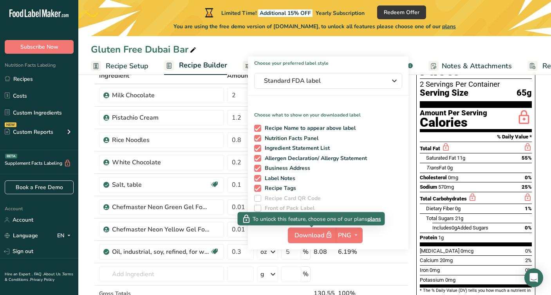
click at [373, 218] on span "plans" at bounding box center [374, 218] width 14 height 8
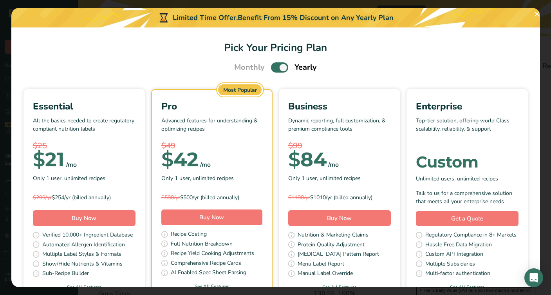
scroll to position [0, 0]
click at [274, 66] on span "Pick Your Pricing Plan Modal" at bounding box center [279, 67] width 17 height 10
click at [274, 66] on input "Pick Your Pricing Plan Modal" at bounding box center [273, 67] width 5 height 5
checkbox input "false"
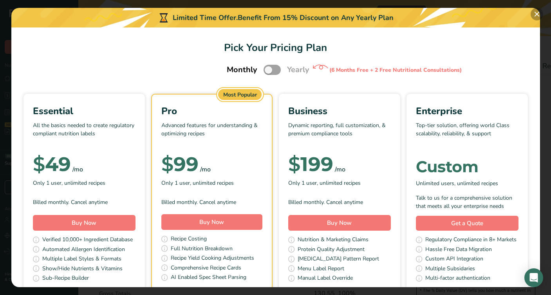
click at [539, 12] on button "Pick Your Pricing Plan Modal" at bounding box center [537, 14] width 13 height 13
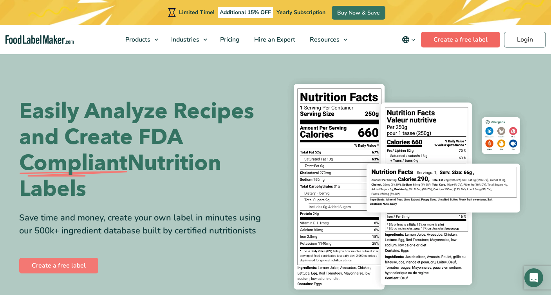
click at [446, 12] on div "Limited Time! Additional 15% OFF Yearly Subscription Buy Now & Save" at bounding box center [275, 12] width 551 height 25
click at [439, 40] on link "Create a free label" at bounding box center [460, 40] width 79 height 16
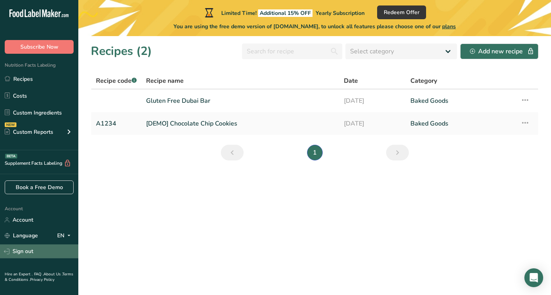
click at [22, 254] on link "Sign out" at bounding box center [39, 251] width 78 height 14
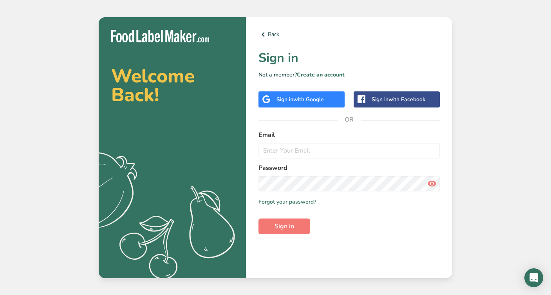
click at [513, 123] on div "Welcome Back! .a{fill:#f5f3ed;} Back Sign in Not a member? Create an account Si…" at bounding box center [275, 147] width 551 height 295
click at [394, 154] on input "email" at bounding box center [348, 151] width 181 height 16
click at [497, 117] on div "Welcome Back! .a{fill:#f5f3ed;} Back Sign in Not a member? Create an account Si…" at bounding box center [275, 147] width 551 height 295
click at [282, 199] on link "Forgot your password?" at bounding box center [287, 201] width 58 height 8
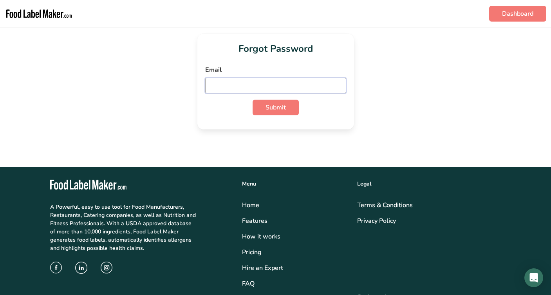
click at [280, 89] on input "email" at bounding box center [275, 86] width 141 height 16
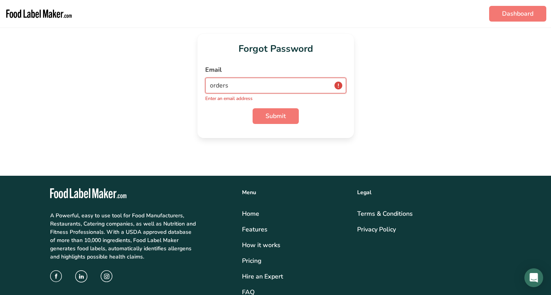
click at [289, 80] on input "orders" at bounding box center [275, 86] width 141 height 16
click at [262, 85] on input "orders" at bounding box center [275, 86] width 141 height 16
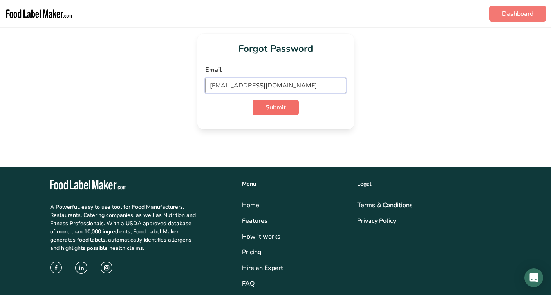
type input "orders@thecakeboutique-nj.com"
click at [277, 107] on span "Submit" at bounding box center [276, 107] width 20 height 9
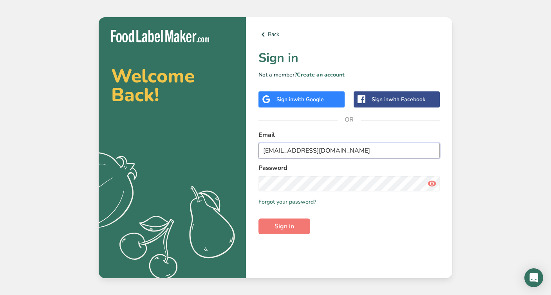
type input "orders@thecakeboutique-nj.com"
click at [432, 184] on icon at bounding box center [431, 183] width 9 height 14
click at [281, 230] on span "Sign in" at bounding box center [285, 225] width 20 height 9
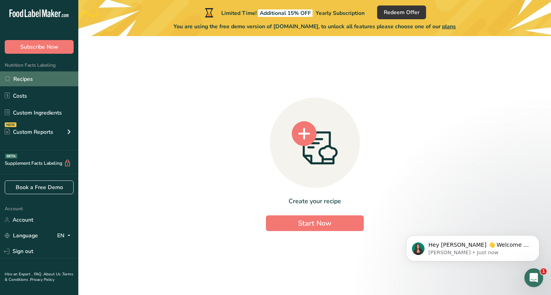
click at [36, 80] on link "Recipes" at bounding box center [39, 78] width 78 height 15
click at [14, 83] on link "Recipes" at bounding box center [39, 78] width 78 height 15
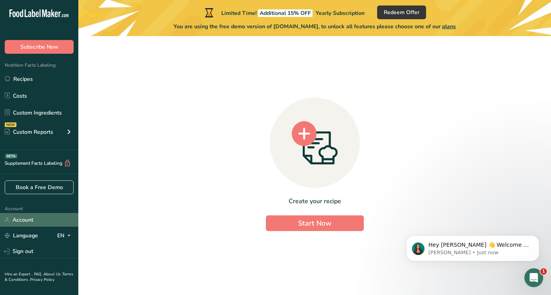
click at [31, 213] on link "Account" at bounding box center [39, 220] width 78 height 14
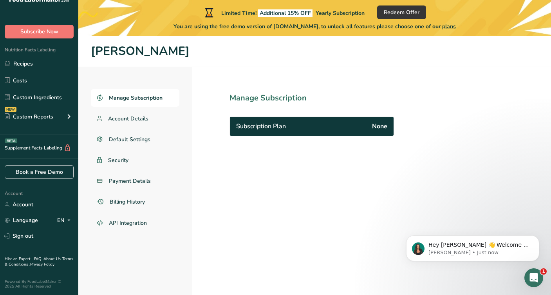
scroll to position [15, 0]
click at [33, 117] on div "Custom Reports" at bounding box center [29, 116] width 49 height 8
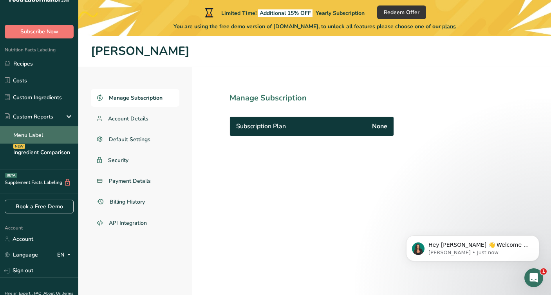
click at [30, 134] on link "Menu Label" at bounding box center [39, 134] width 78 height 17
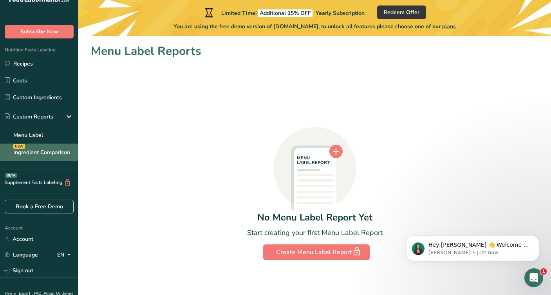
click at [29, 157] on link "Ingredient Comparison NEW" at bounding box center [39, 151] width 78 height 17
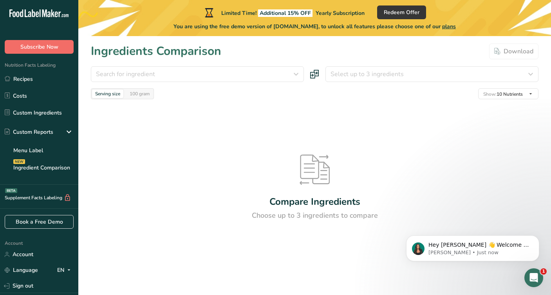
click at [25, 52] on button "Subscribe Now" at bounding box center [39, 47] width 69 height 14
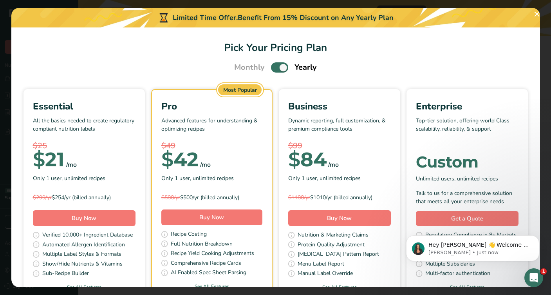
click at [271, 67] on span "Pick Your Pricing Plan Modal" at bounding box center [279, 67] width 17 height 10
click at [271, 67] on input "Pick Your Pricing Plan Modal" at bounding box center [273, 67] width 5 height 5
checkbox input "false"
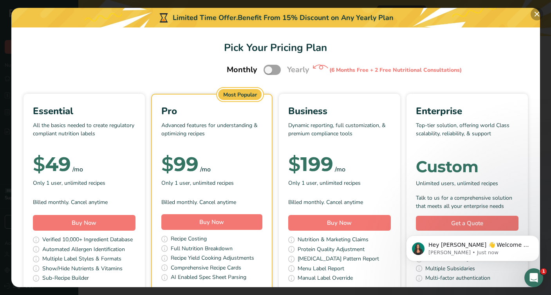
click at [539, 10] on button "Pick Your Pricing Plan Modal" at bounding box center [537, 14] width 13 height 13
